Goal: Task Accomplishment & Management: Manage account settings

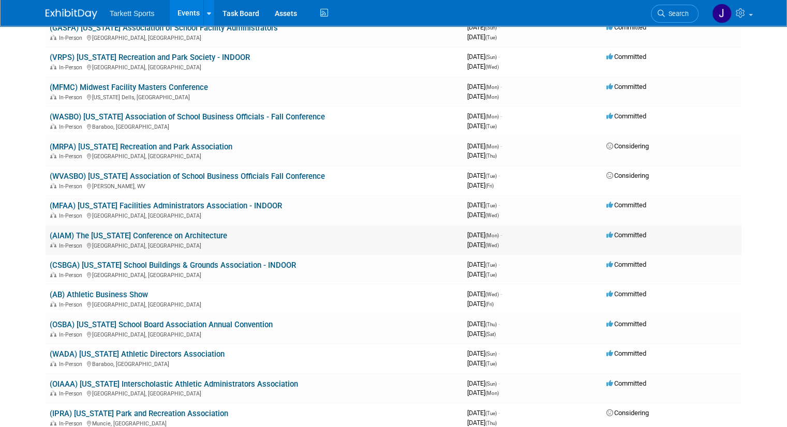
scroll to position [724, 0]
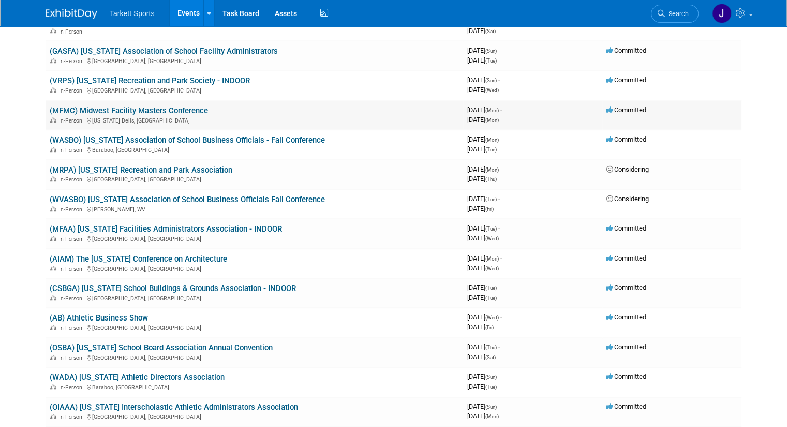
click at [167, 106] on link "(MFMC) Midwest Facility Masters Conference" at bounding box center [129, 110] width 158 height 9
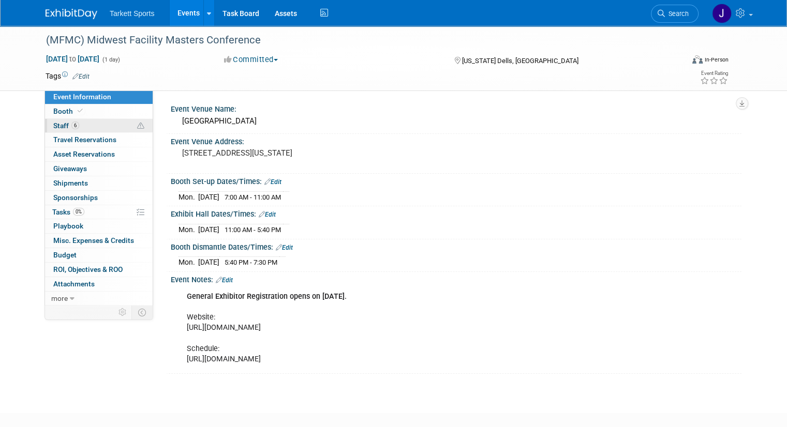
click at [53, 123] on span "Staff 6" at bounding box center [66, 126] width 26 height 8
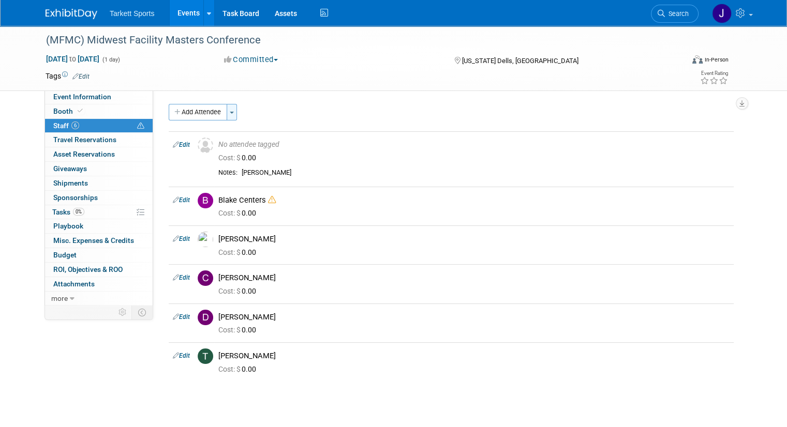
click at [230, 112] on span "button" at bounding box center [232, 113] width 4 height 2
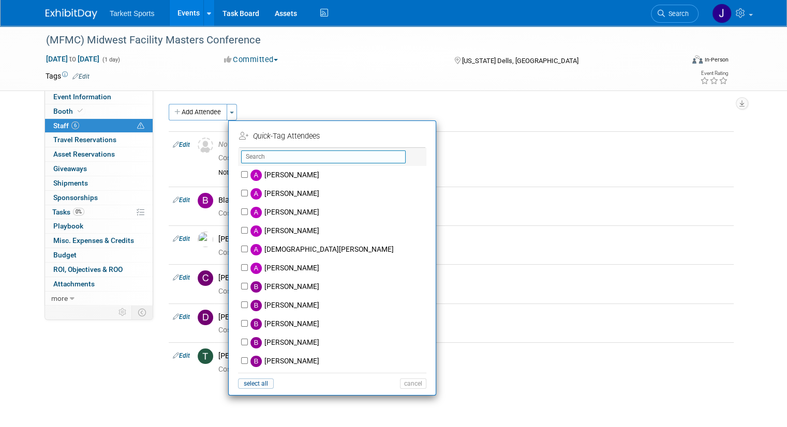
click at [295, 158] on input "text" at bounding box center [323, 157] width 165 height 13
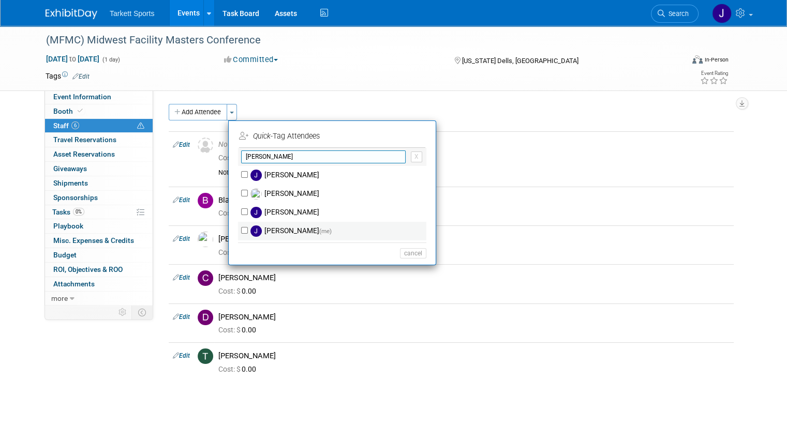
type input "[PERSON_NAME]"
click at [241, 229] on input "[PERSON_NAME] (me)" at bounding box center [244, 230] width 7 height 7
checkbox input "true"
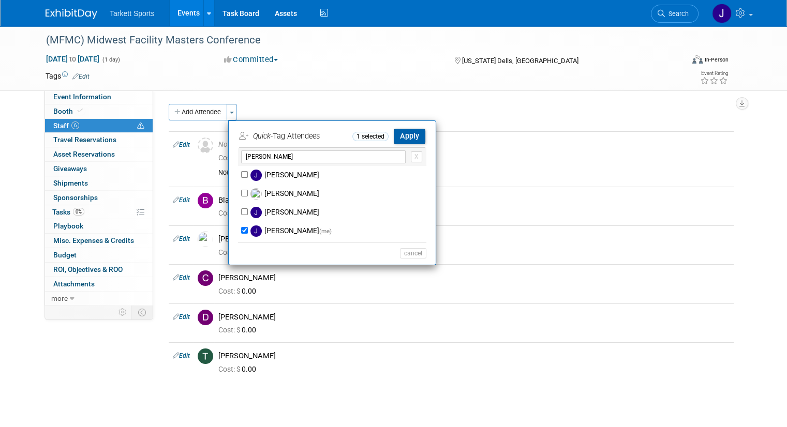
click at [397, 132] on button "Apply" at bounding box center [410, 136] width 32 height 15
